Goal: Find specific page/section: Find specific page/section

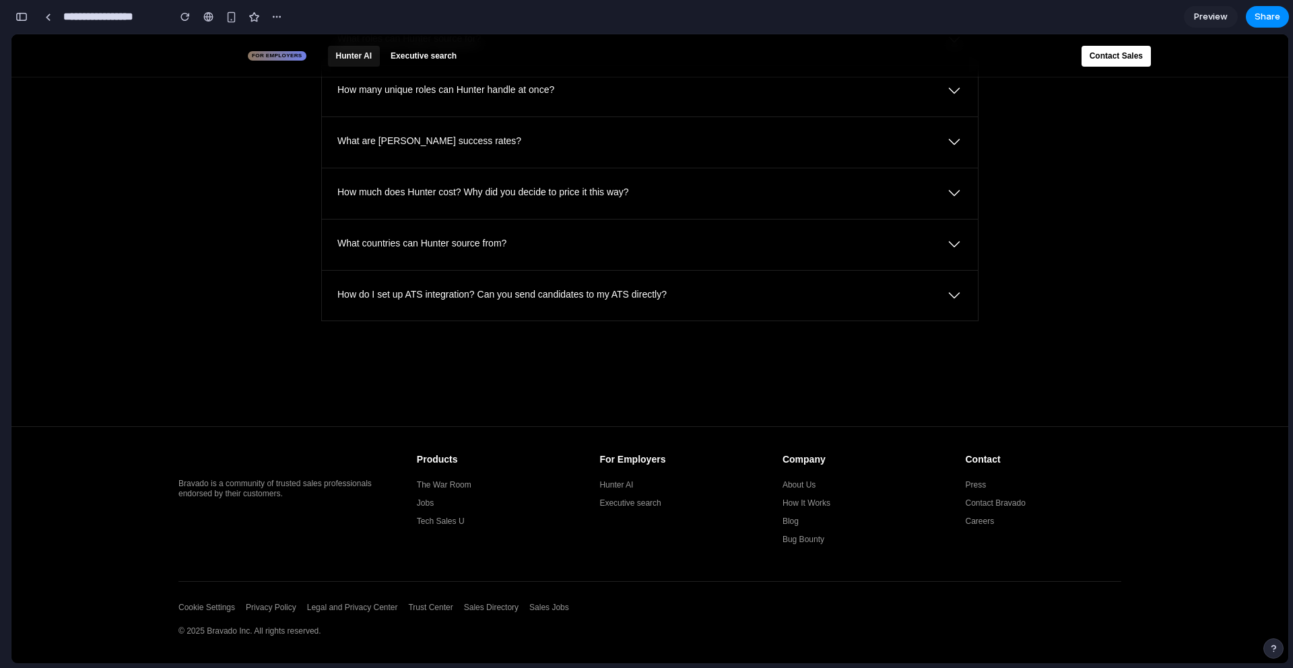
scroll to position [5592, 0]
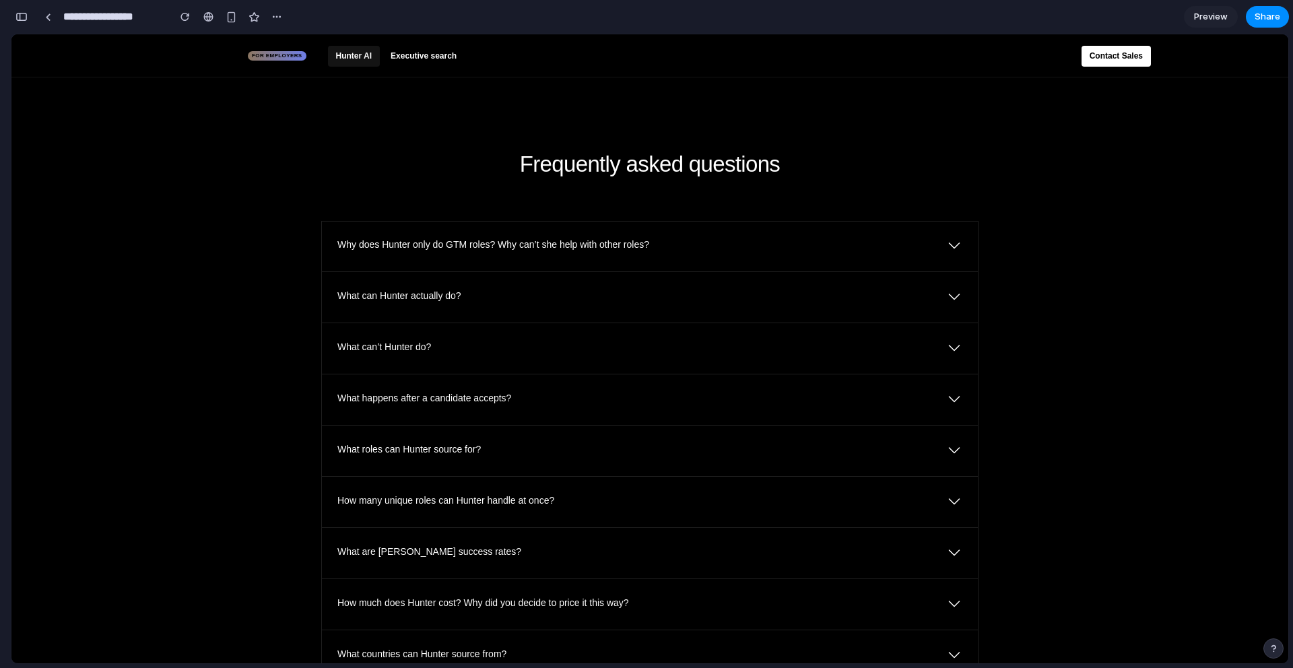
click at [955, 253] on icon at bounding box center [954, 245] width 16 height 16
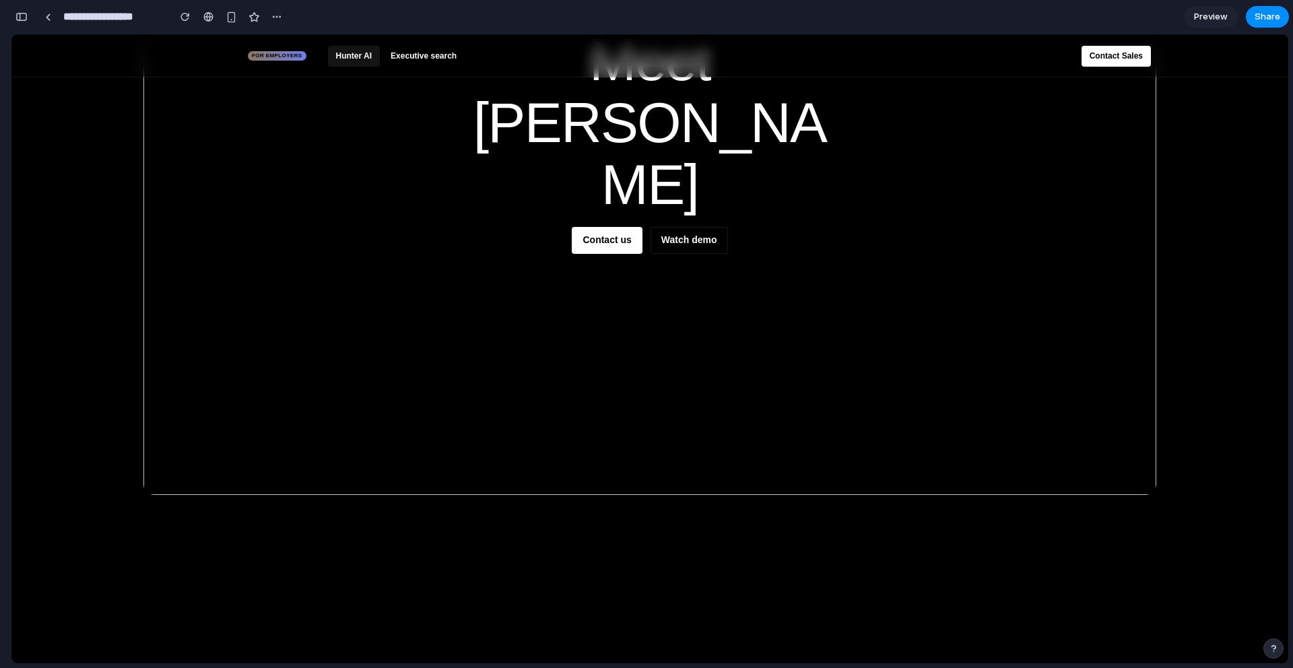
scroll to position [0, 0]
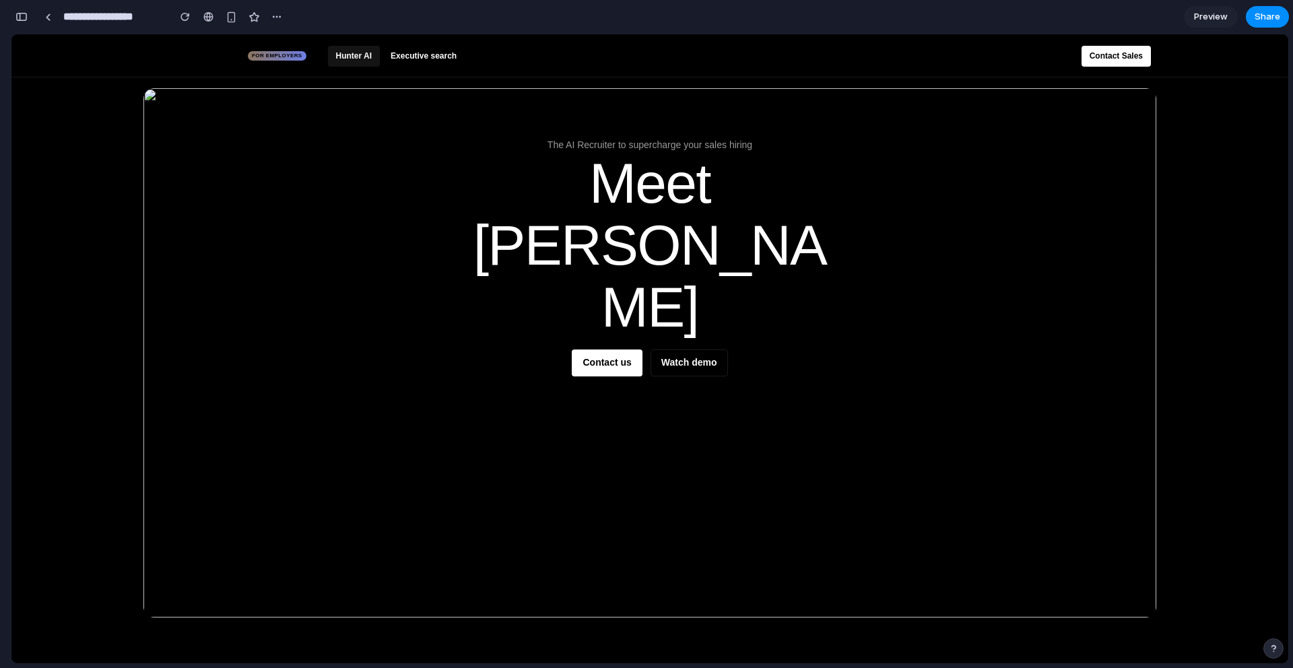
click at [24, 15] on div "button" at bounding box center [21, 16] width 12 height 9
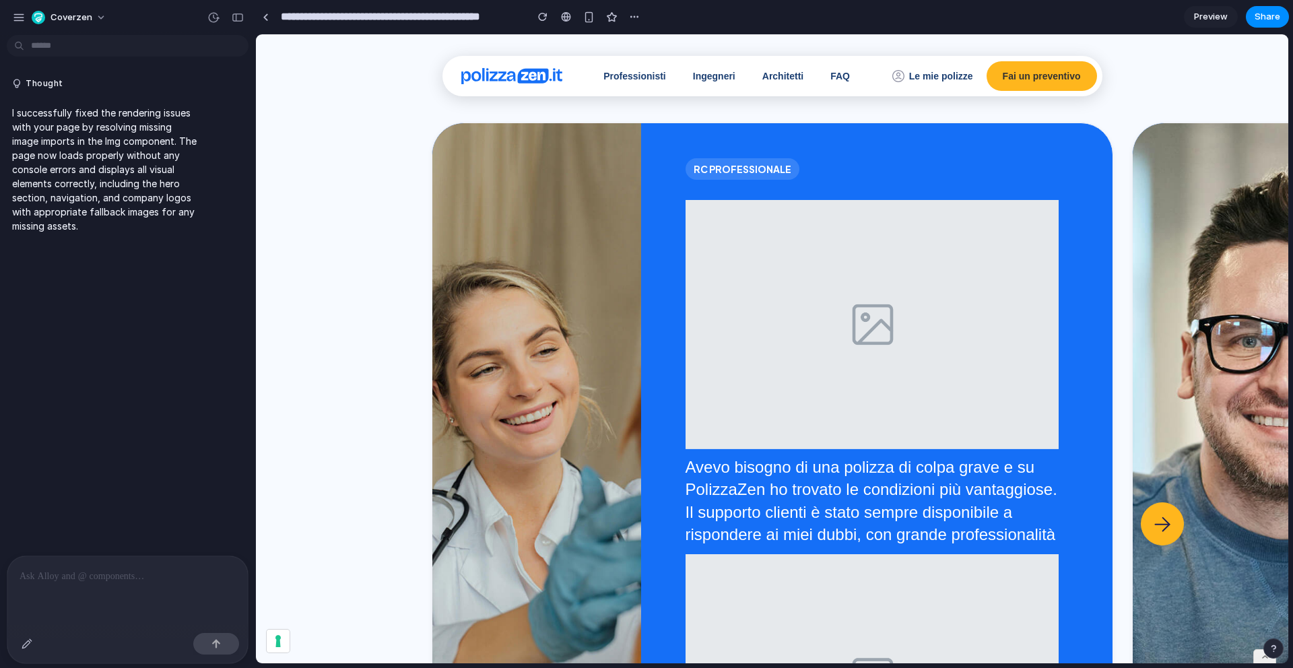
scroll to position [1930, 0]
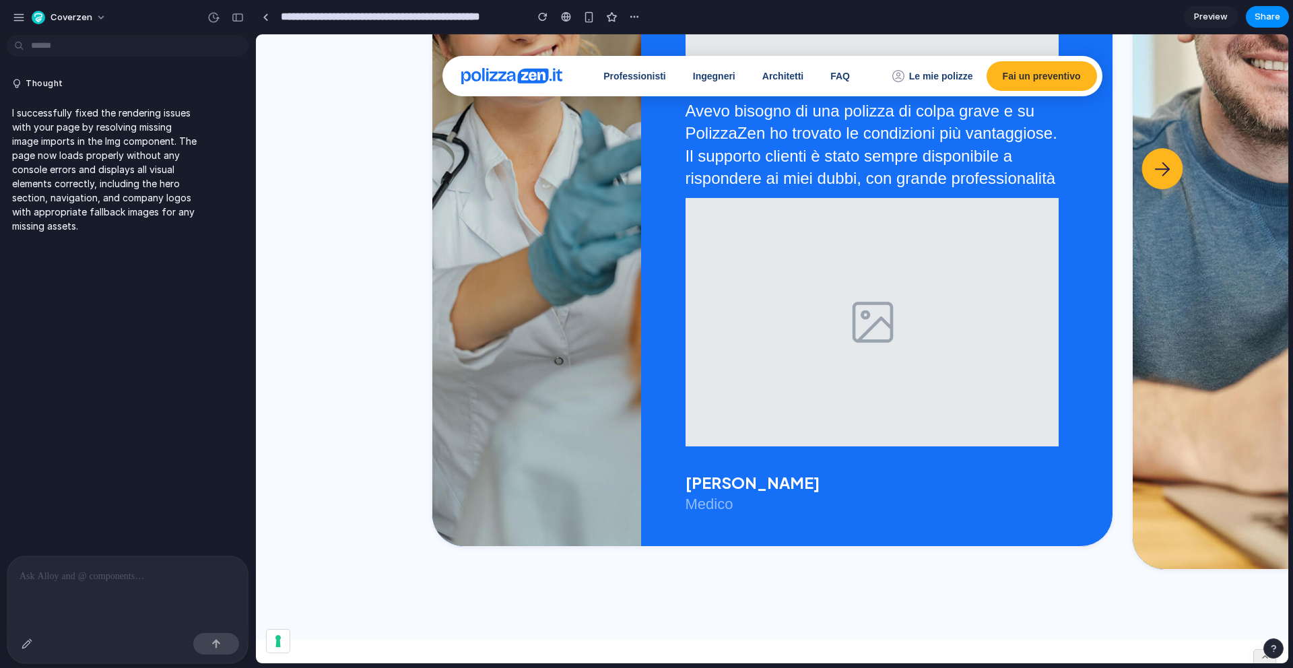
click at [1174, 156] on div at bounding box center [1161, 169] width 41 height 41
click at [1157, 160] on img at bounding box center [1162, 169] width 18 height 19
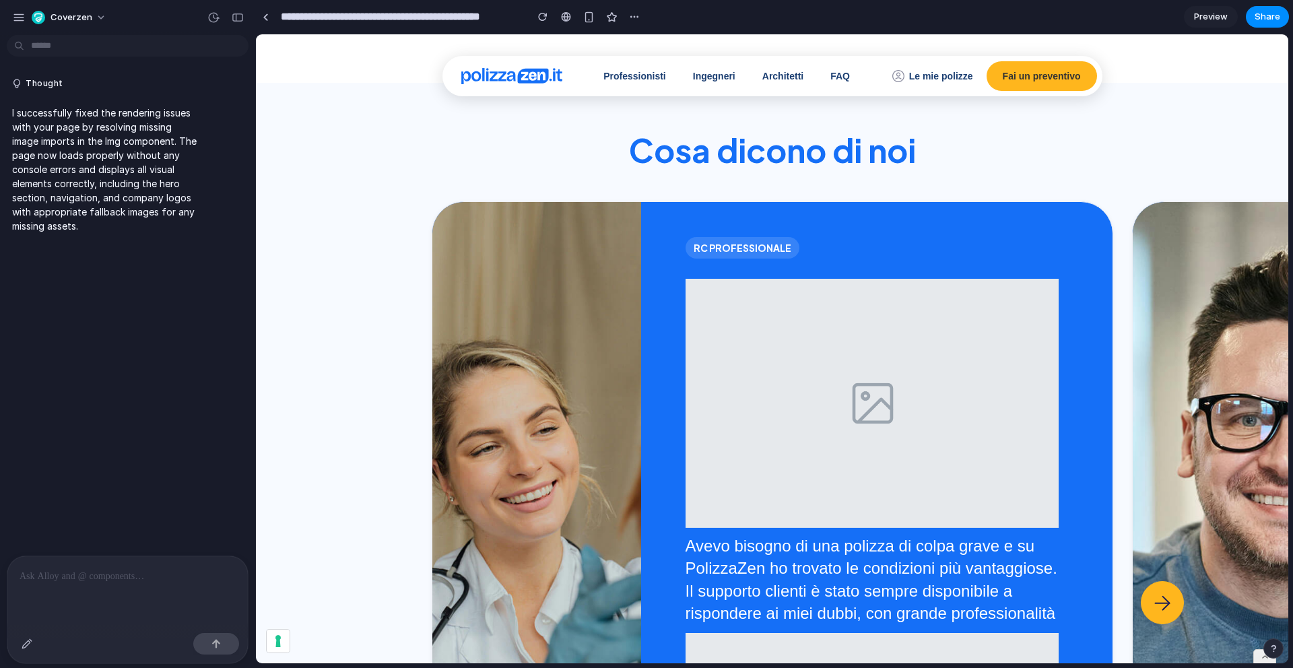
scroll to position [1399, 0]
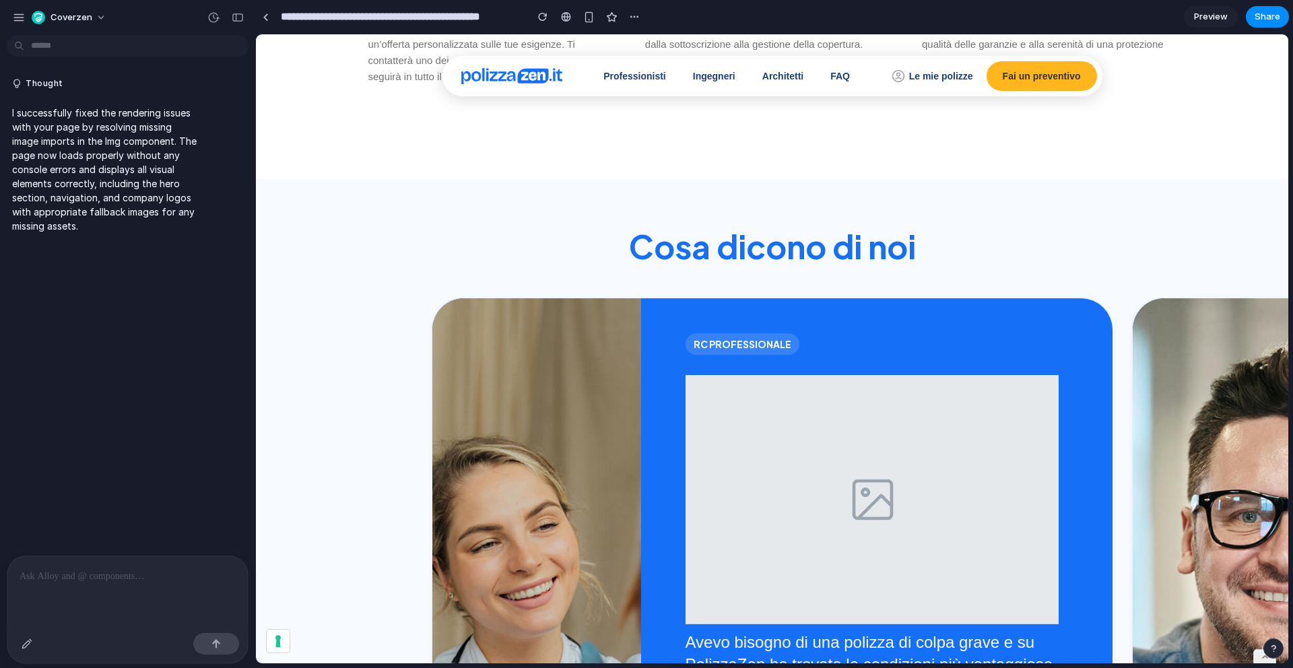
click at [166, 582] on p at bounding box center [128, 576] width 216 height 16
